Goal: Task Accomplishment & Management: Manage account settings

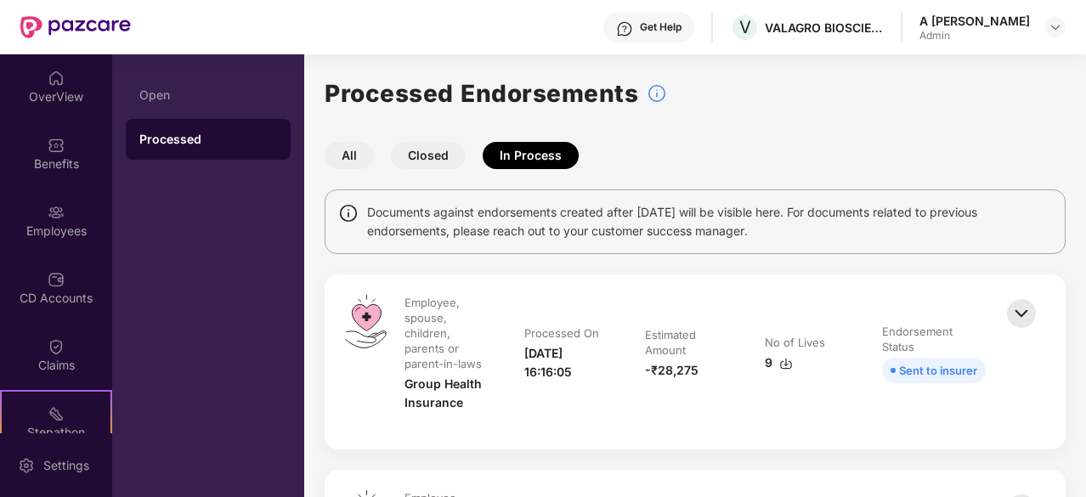
click at [77, 491] on div "Endorsements" at bounding box center [56, 499] width 112 height 17
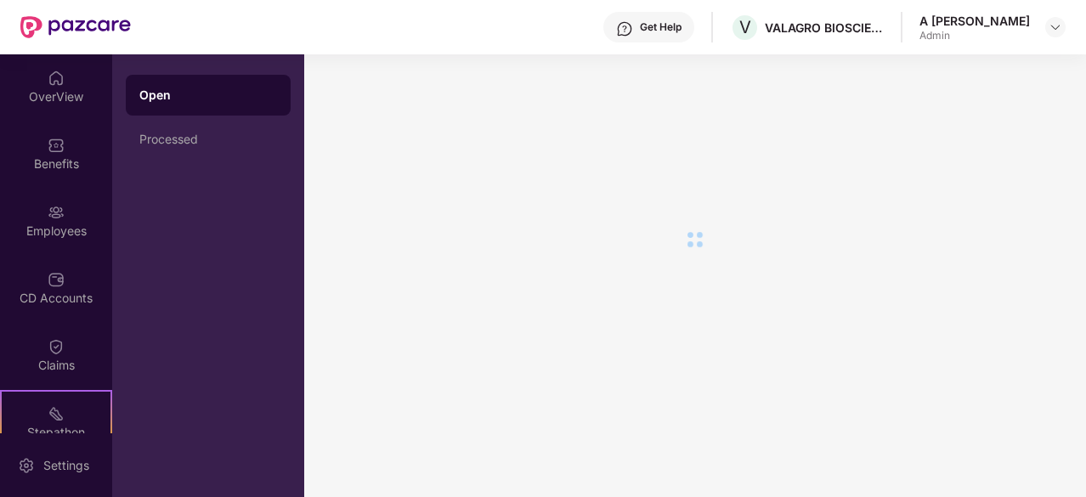
scroll to position [157, 0]
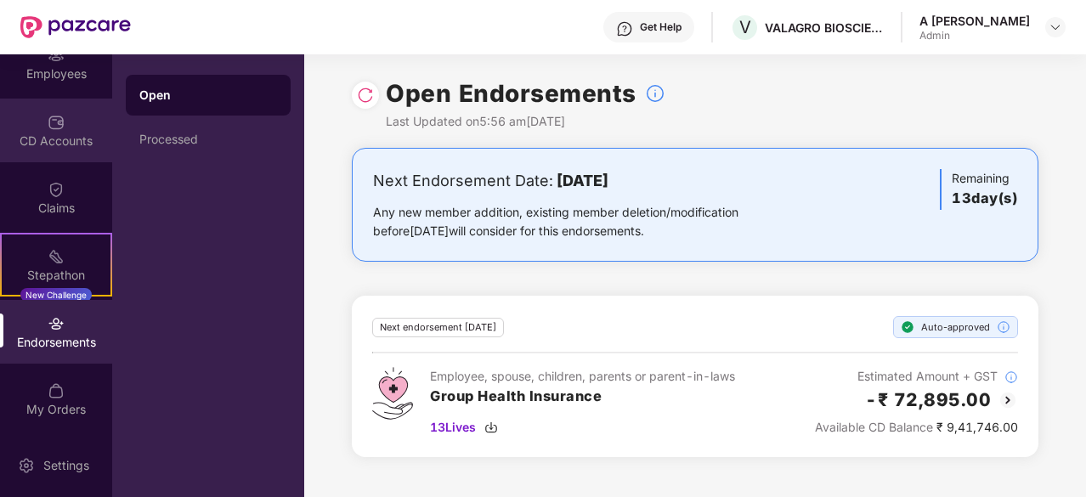
click at [73, 127] on div "CD Accounts" at bounding box center [56, 131] width 112 height 64
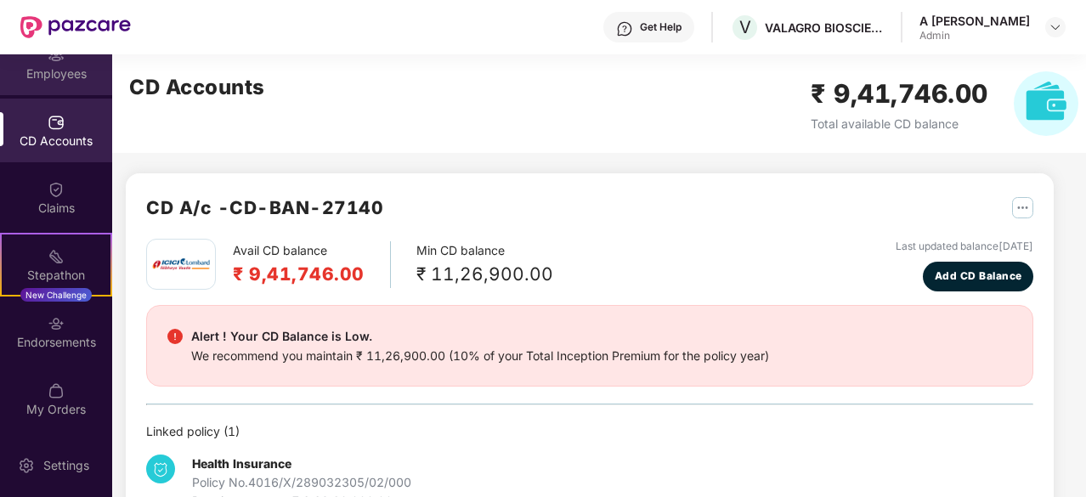
click at [65, 82] on div "Employees" at bounding box center [56, 63] width 112 height 64
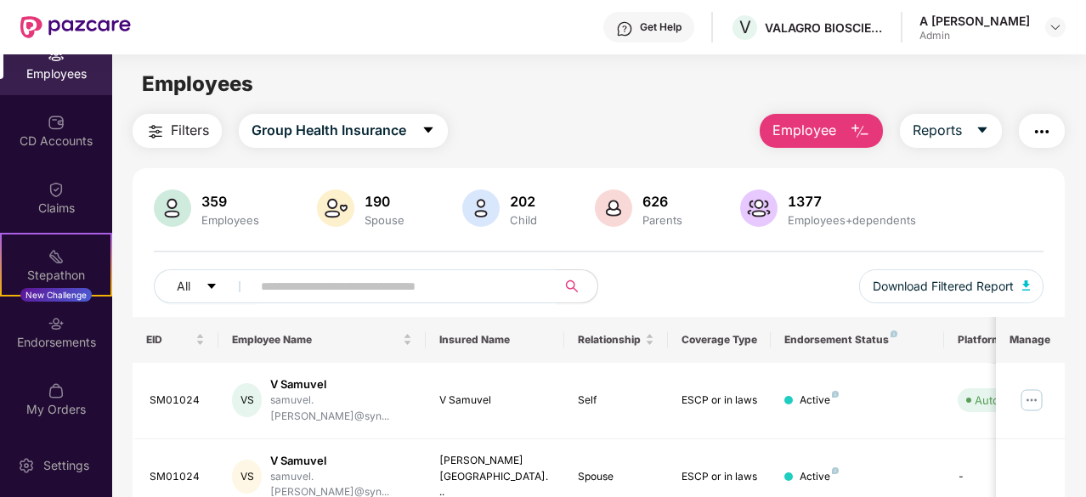
click at [381, 288] on input "text" at bounding box center [397, 286] width 273 height 25
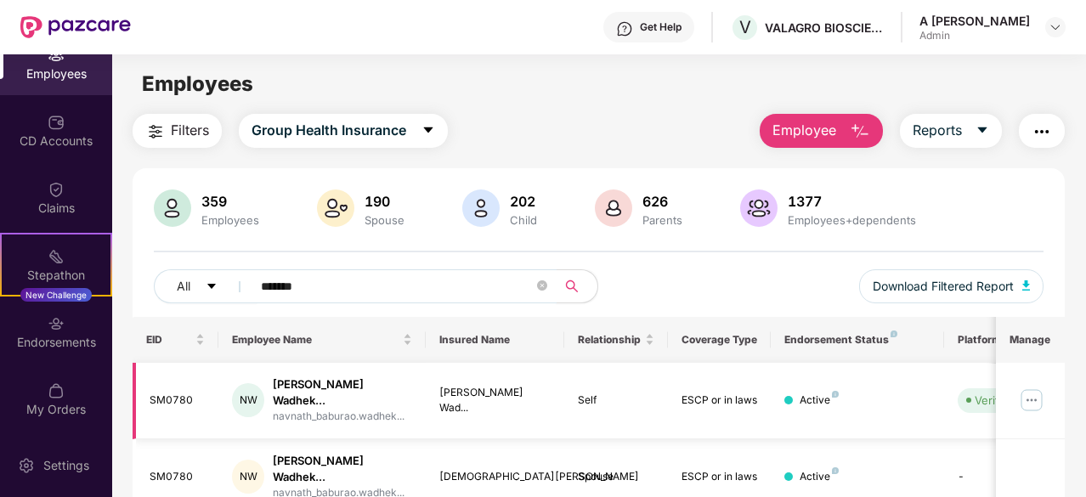
type input "*******"
click at [1032, 405] on img at bounding box center [1031, 400] width 27 height 27
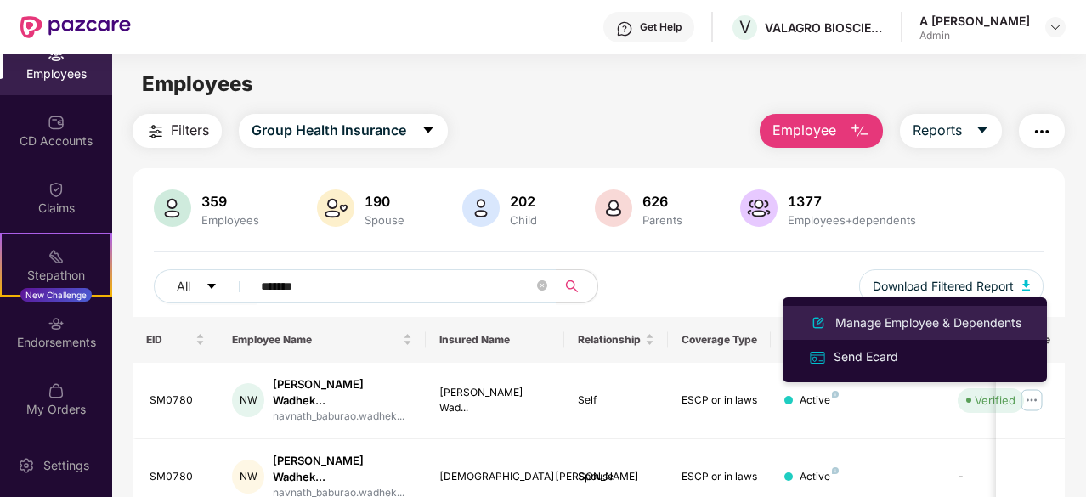
click at [932, 326] on div "Manage Employee & Dependents" at bounding box center [928, 323] width 193 height 19
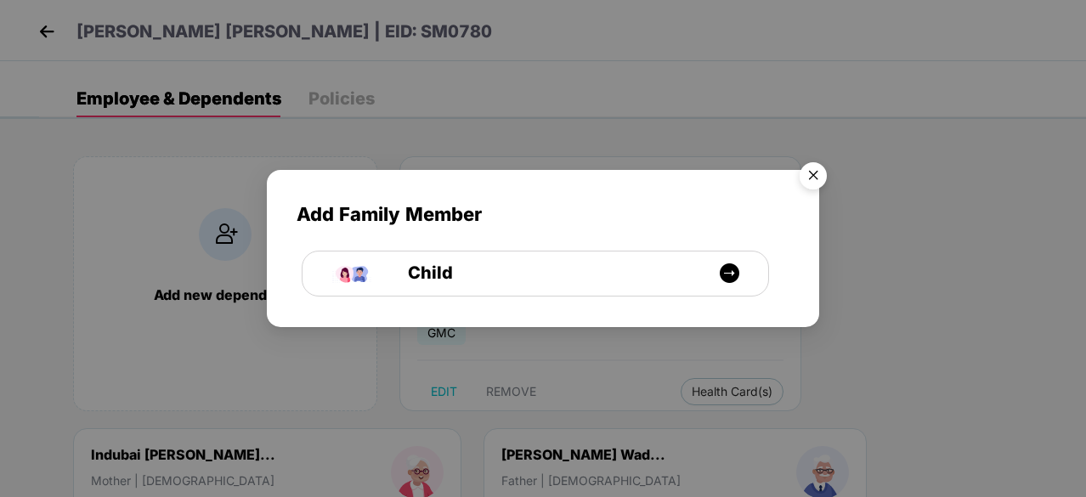
click at [814, 171] on img "Close" at bounding box center [813, 179] width 48 height 48
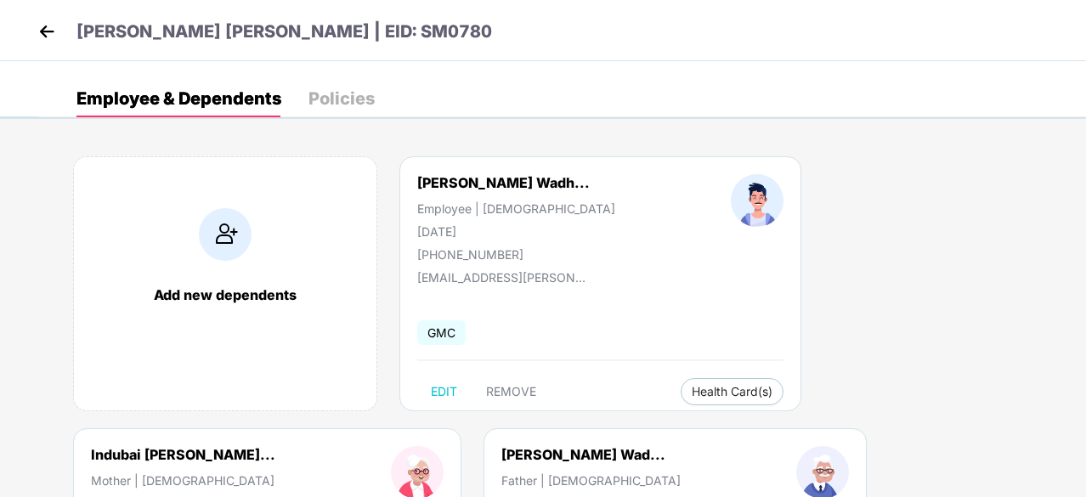
click at [49, 26] on img at bounding box center [46, 31] width 25 height 25
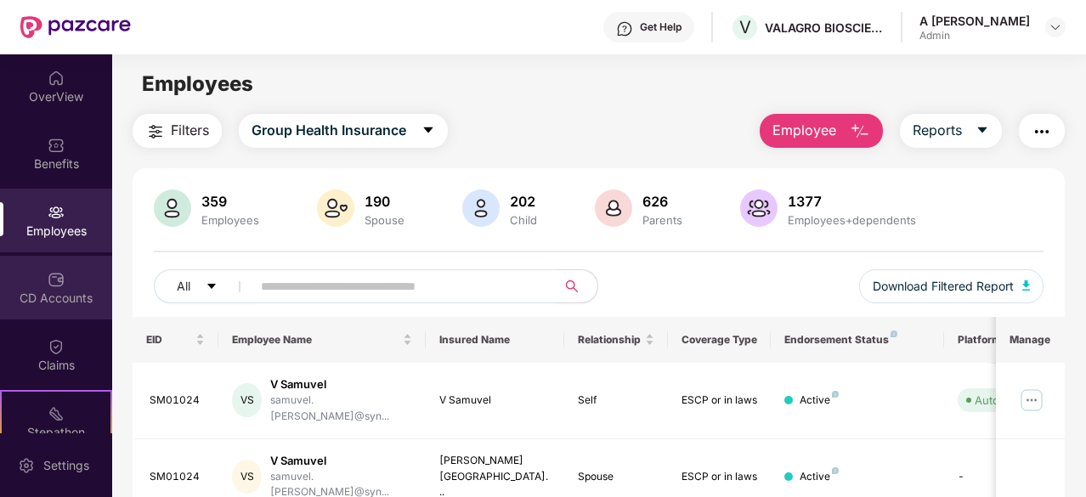
click at [41, 285] on div "CD Accounts" at bounding box center [56, 288] width 112 height 64
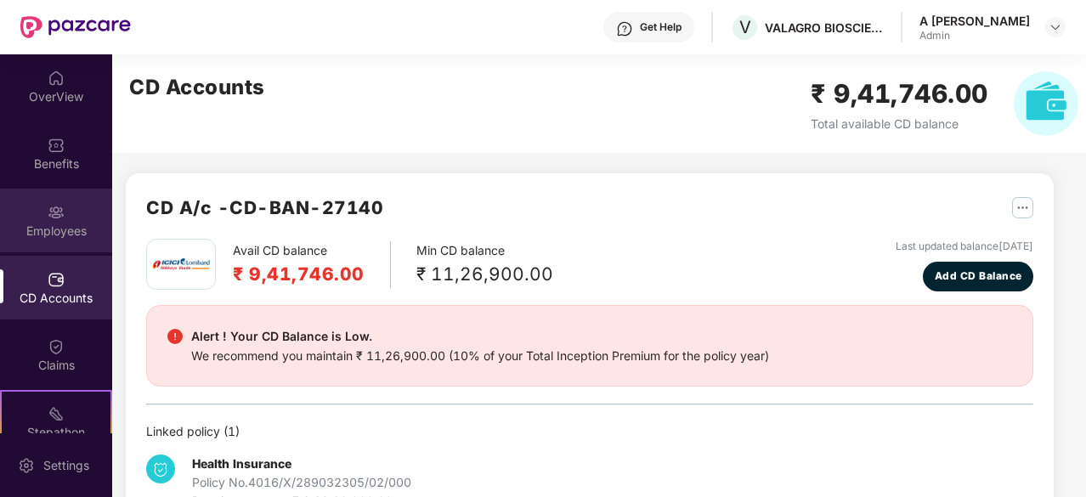
click at [63, 206] on div "Employees" at bounding box center [56, 221] width 112 height 64
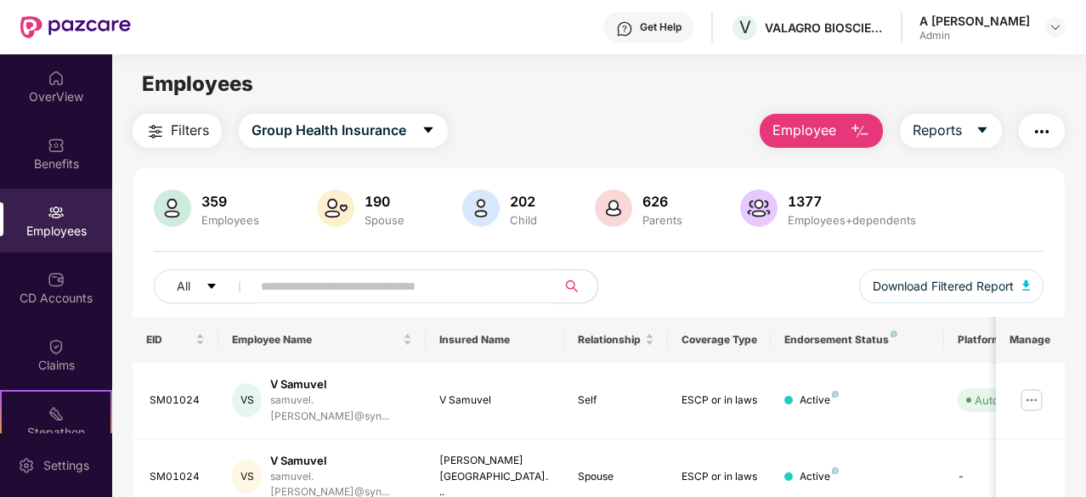
click at [389, 290] on input "text" at bounding box center [397, 286] width 273 height 25
click at [376, 290] on input "text" at bounding box center [397, 286] width 273 height 25
click at [648, 137] on div "Filters Group Health Insurance Employee Reports" at bounding box center [599, 131] width 932 height 34
click at [75, 90] on div "OverView" at bounding box center [56, 96] width 112 height 17
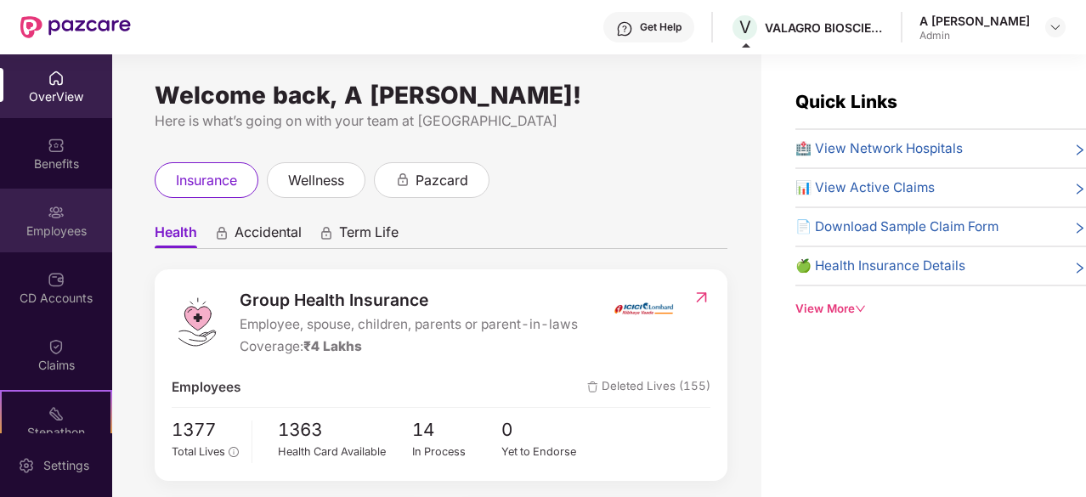
click at [31, 235] on div "Employees" at bounding box center [56, 231] width 112 height 17
